Goal: Information Seeking & Learning: Learn about a topic

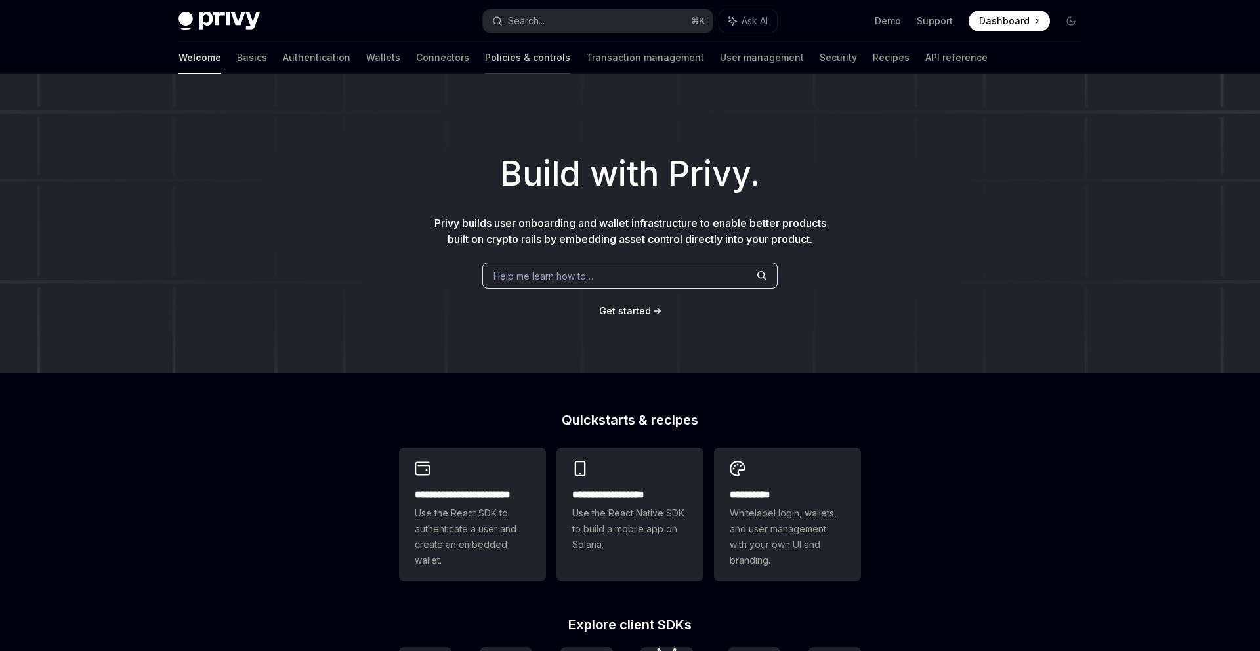
click at [485, 54] on link "Policies & controls" at bounding box center [527, 57] width 85 height 31
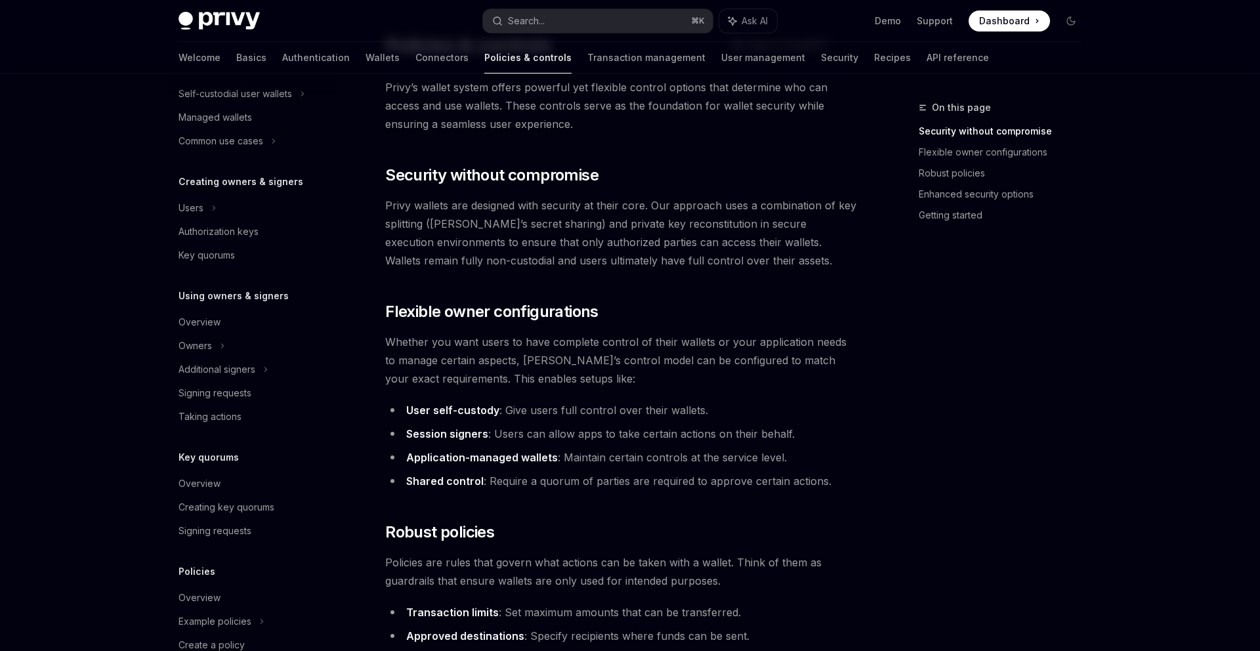
scroll to position [273, 0]
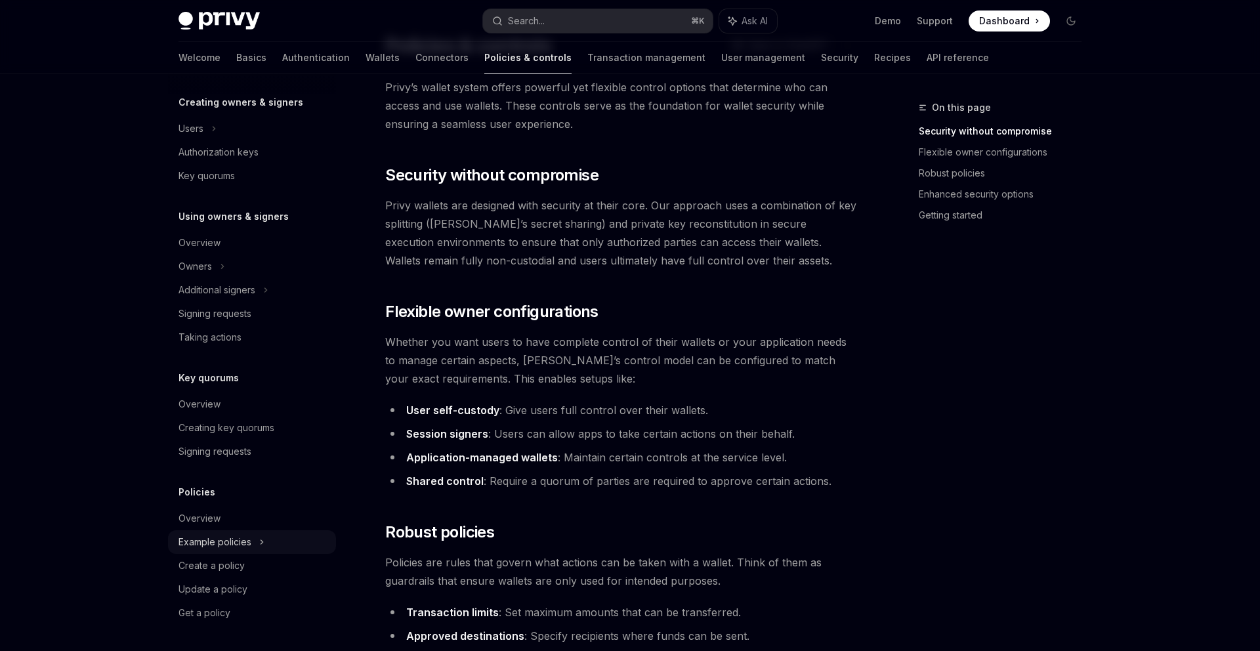
click at [209, 546] on div "Example policies" at bounding box center [214, 542] width 73 height 16
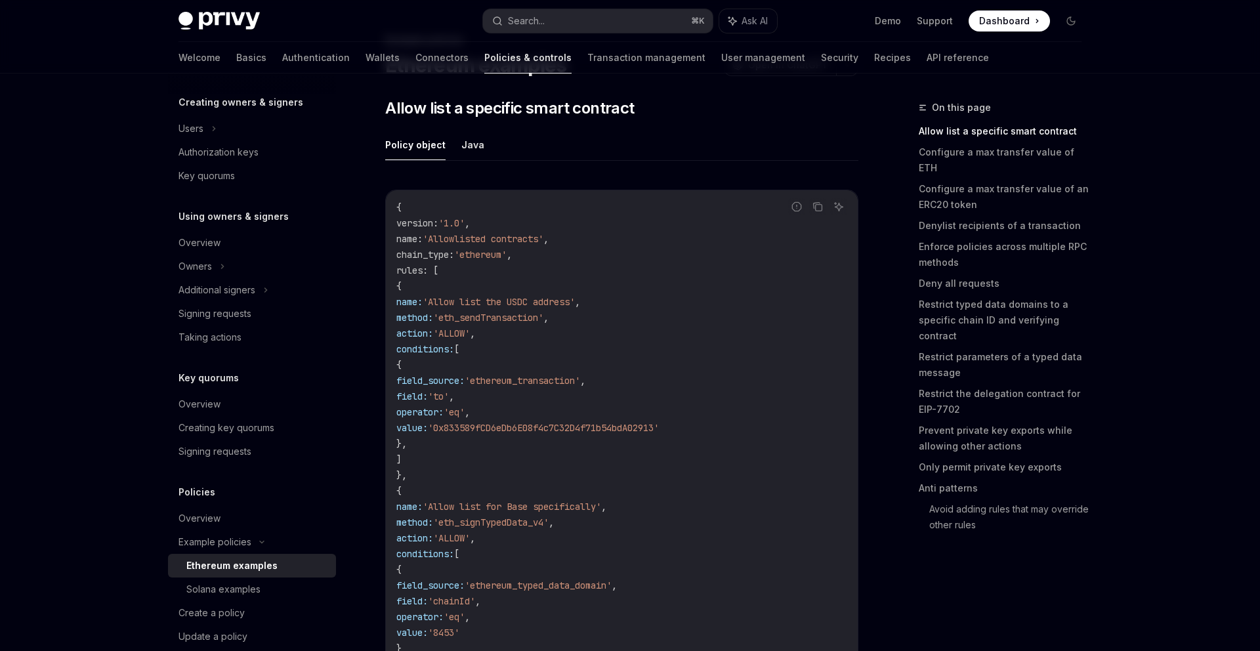
click at [224, 570] on div "Ethereum examples" at bounding box center [231, 566] width 91 height 16
click at [985, 153] on link "Configure a max transfer value of ETH" at bounding box center [1004, 160] width 173 height 37
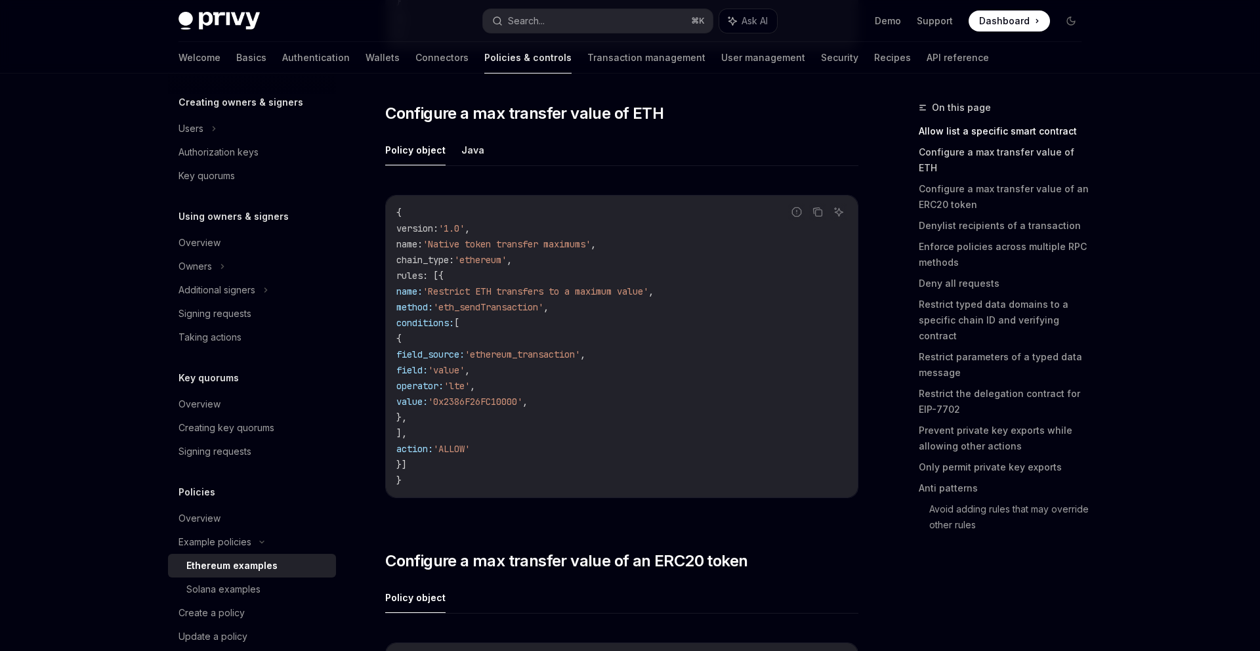
scroll to position [749, 0]
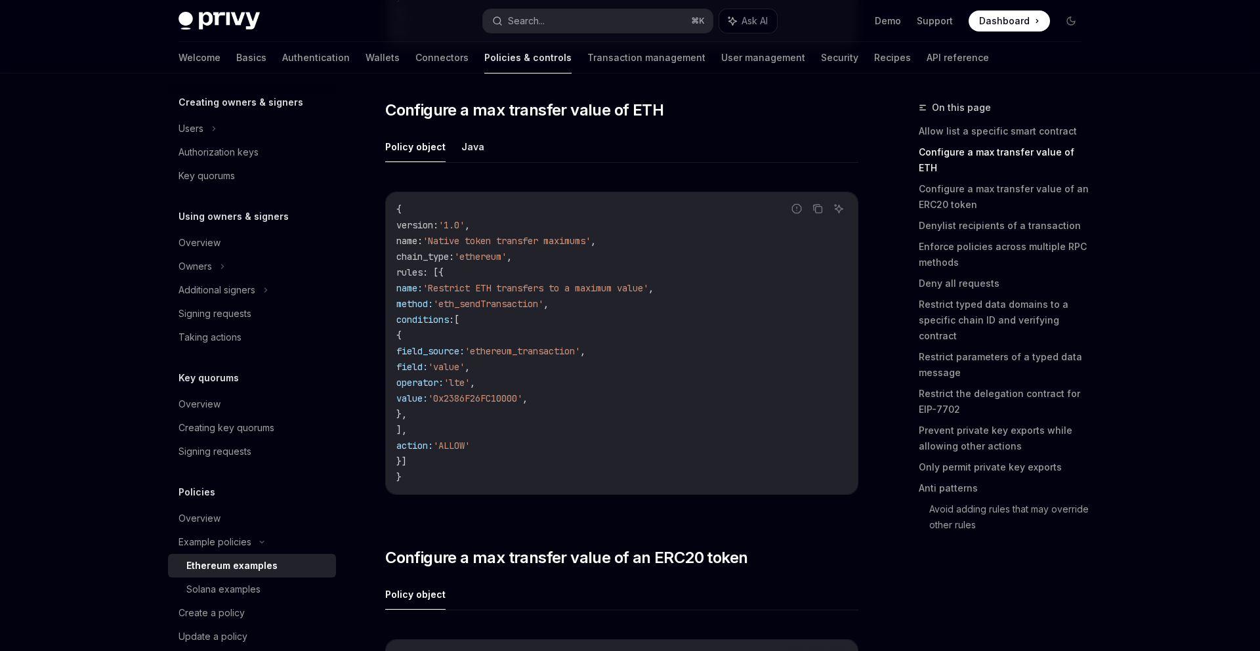
drag, startPoint x: 735, startPoint y: 83, endPoint x: 744, endPoint y: 80, distance: 8.9
click at [836, 67] on div "Welcome Basics Authentication Wallets Connectors Policies & controls Transactio…" at bounding box center [583, 57] width 810 height 31
click at [926, 57] on link "API reference" at bounding box center [957, 57] width 62 height 31
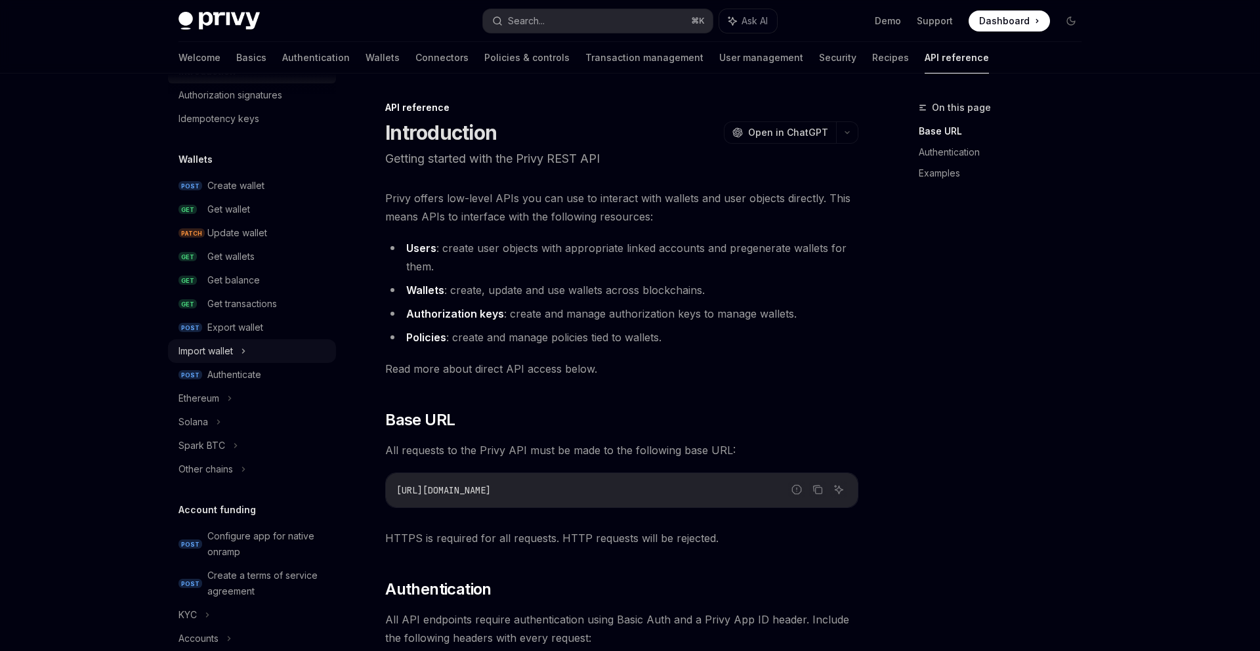
scroll to position [82, 0]
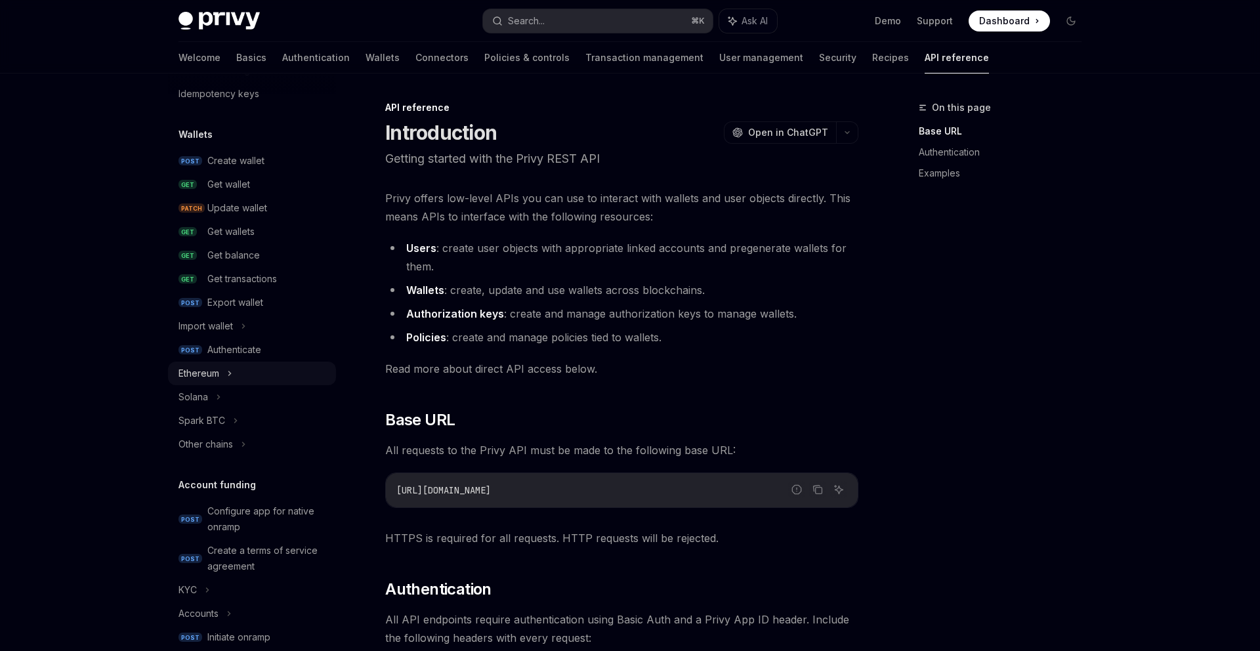
click at [218, 381] on div "Ethereum" at bounding box center [198, 373] width 41 height 16
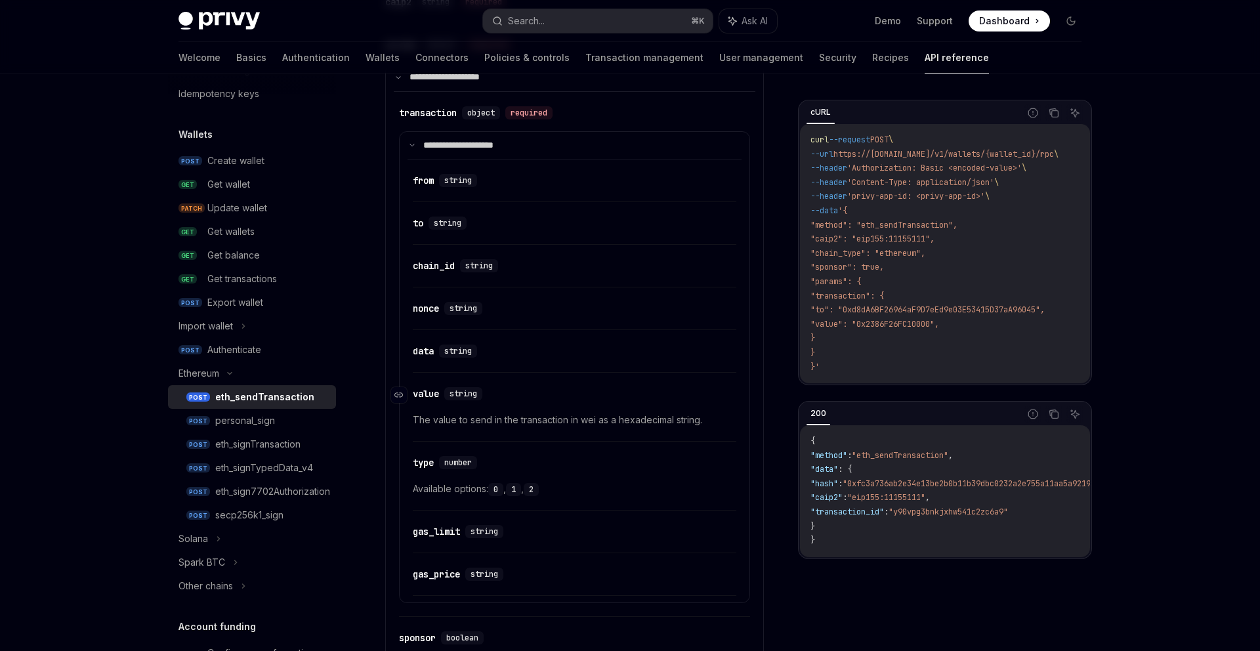
scroll to position [778, 0]
drag, startPoint x: 570, startPoint y: 417, endPoint x: 704, endPoint y: 417, distance: 133.8
click at [704, 417] on span "The value to send in the transaction in wei as a hexadecimal string." at bounding box center [574, 418] width 323 height 16
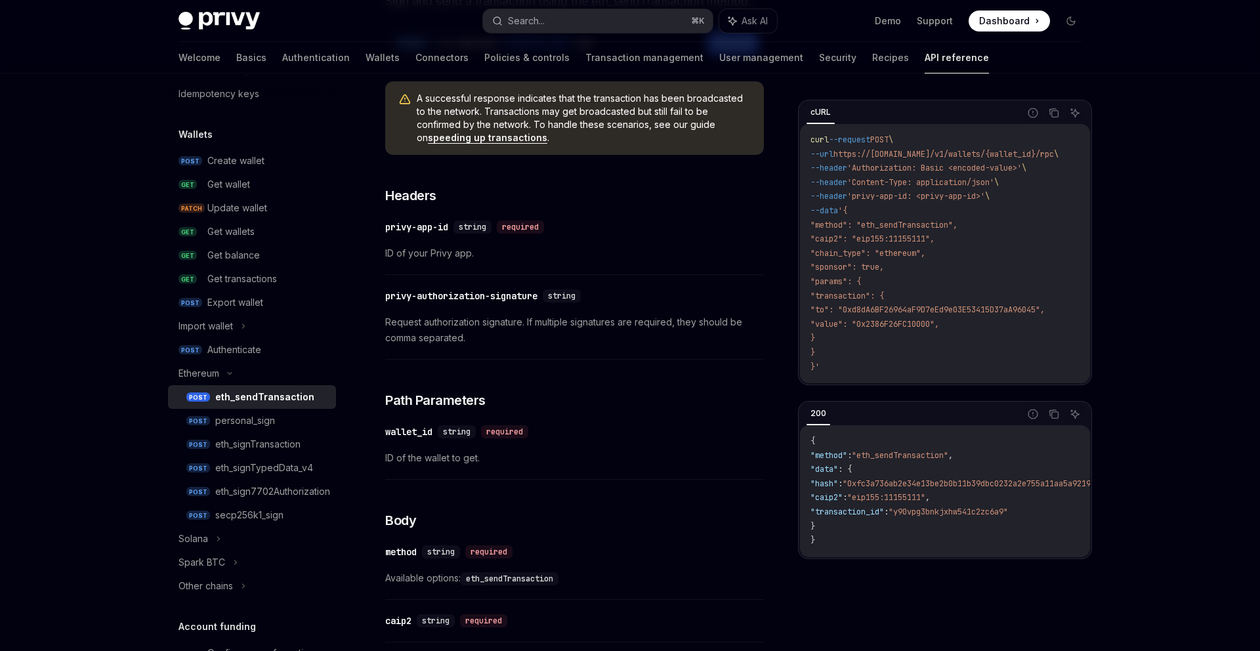
scroll to position [0, 0]
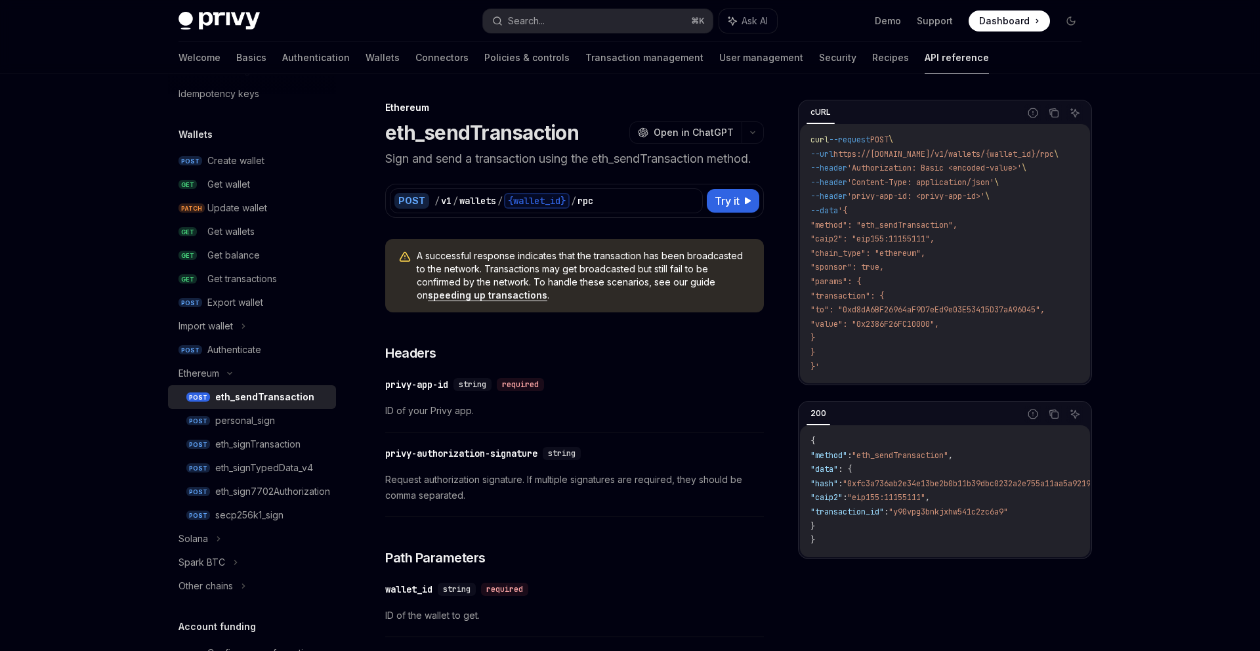
click at [597, 275] on span "A successful response indicates that the transaction has been broadcasted to th…" at bounding box center [584, 275] width 334 height 52
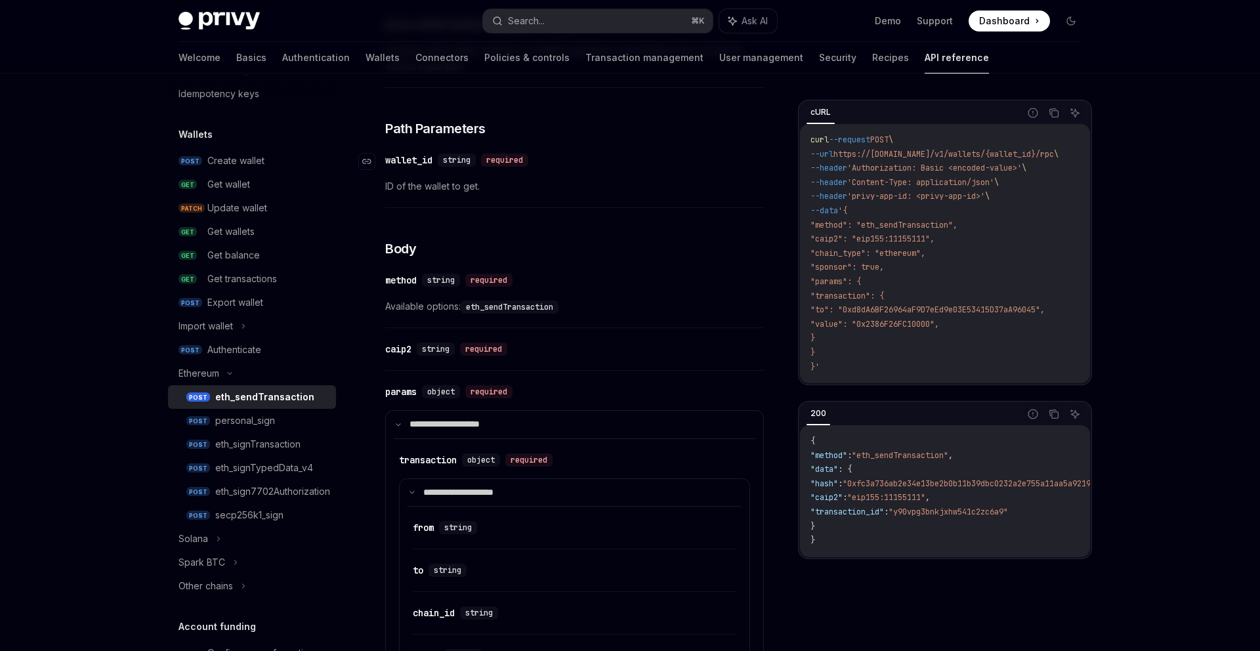
scroll to position [456, 0]
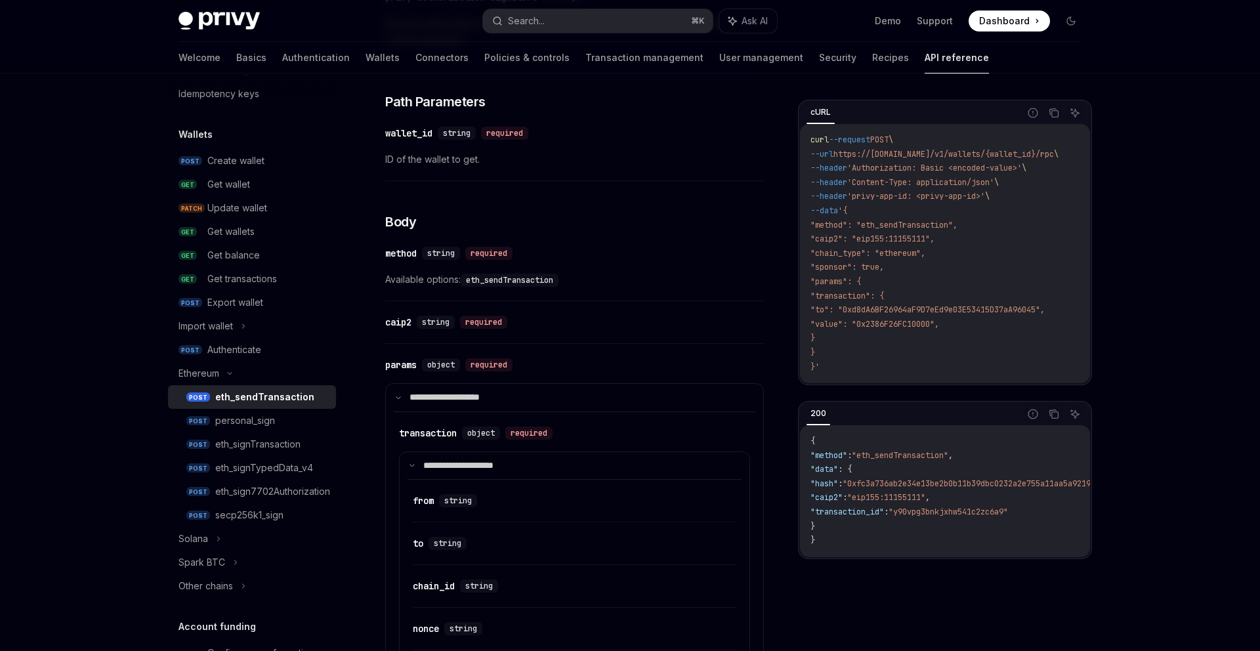
click at [1132, 485] on div "Privy Docs home page Search... ⌘ K Ask AI Demo Support Dashboard Dashboard Sear…" at bounding box center [630, 607] width 1260 height 2126
type textarea "*"
